Goal: Task Accomplishment & Management: Manage account settings

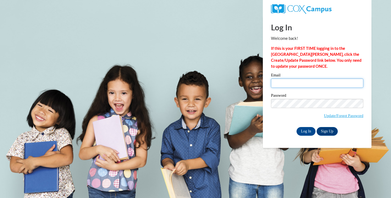
click at [292, 82] on input "Email" at bounding box center [317, 83] width 92 height 9
type input "[EMAIL_ADDRESS][DOMAIN_NAME]"
click at [310, 130] on input "Log In" at bounding box center [305, 131] width 19 height 9
